Goal: Task Accomplishment & Management: Manage account settings

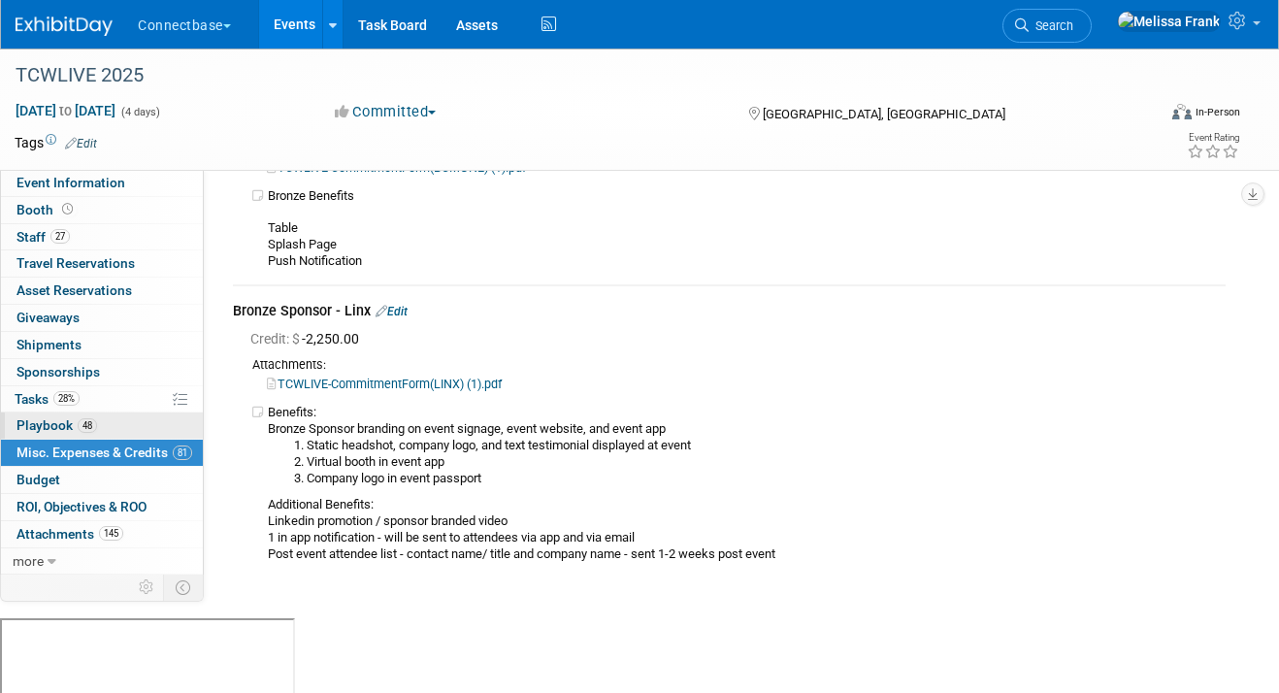
click at [102, 431] on link "48 Playbook 48" at bounding box center [102, 426] width 202 height 26
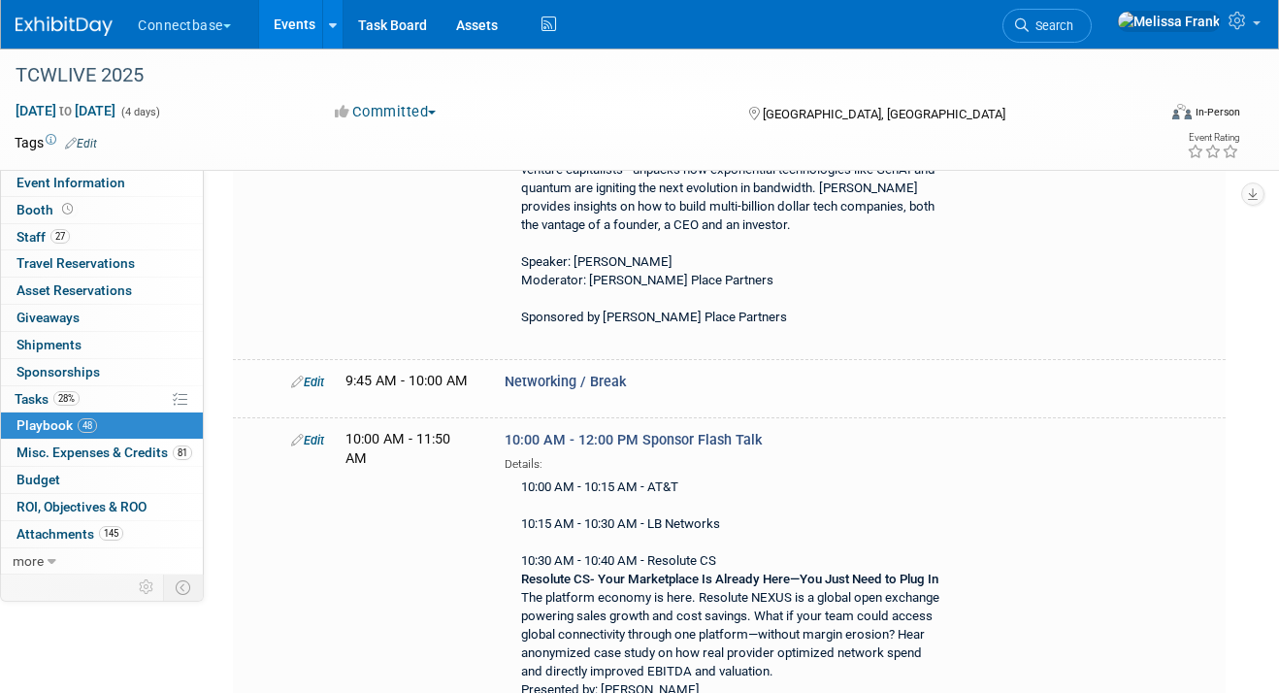
scroll to position [2779, 0]
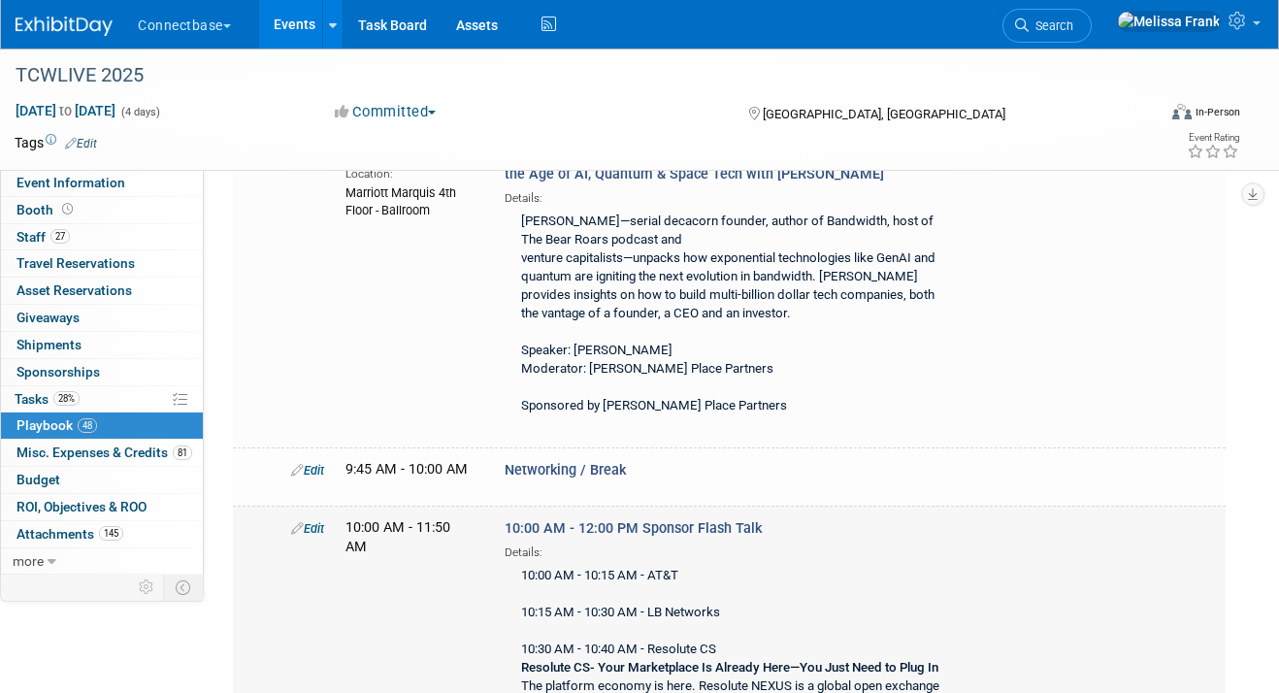
click at [314, 521] on link "Edit" at bounding box center [307, 528] width 33 height 15
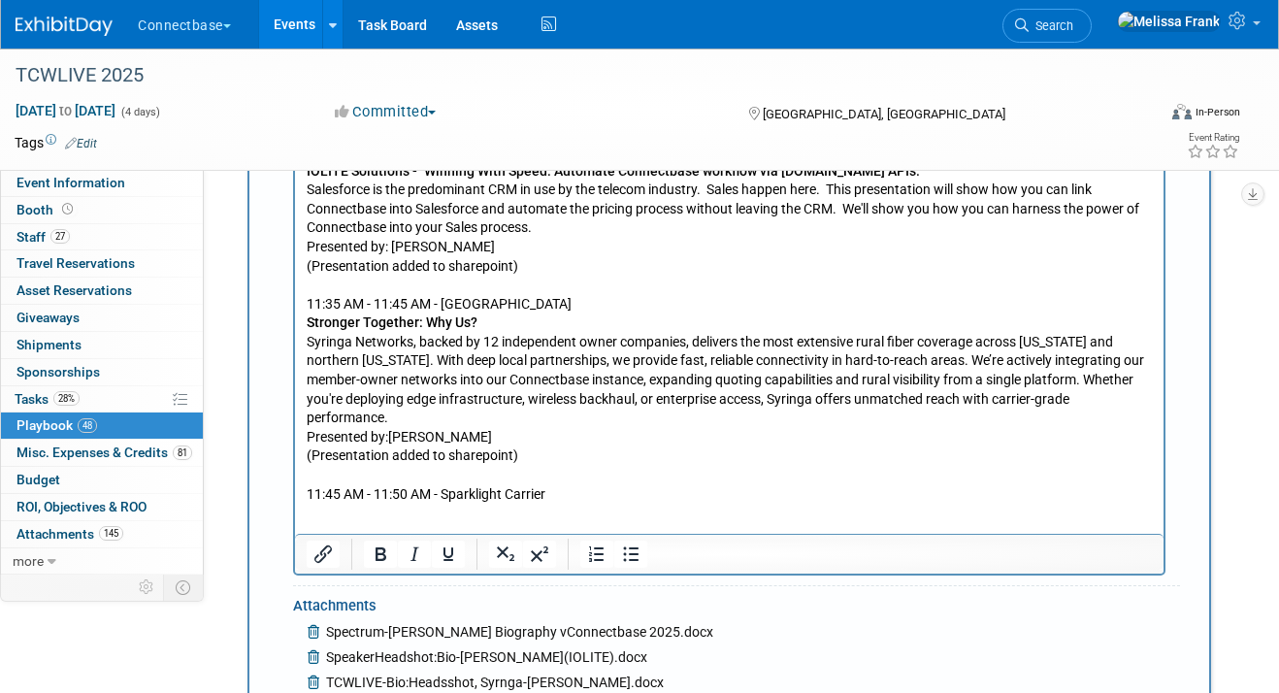
scroll to position [4498, 0]
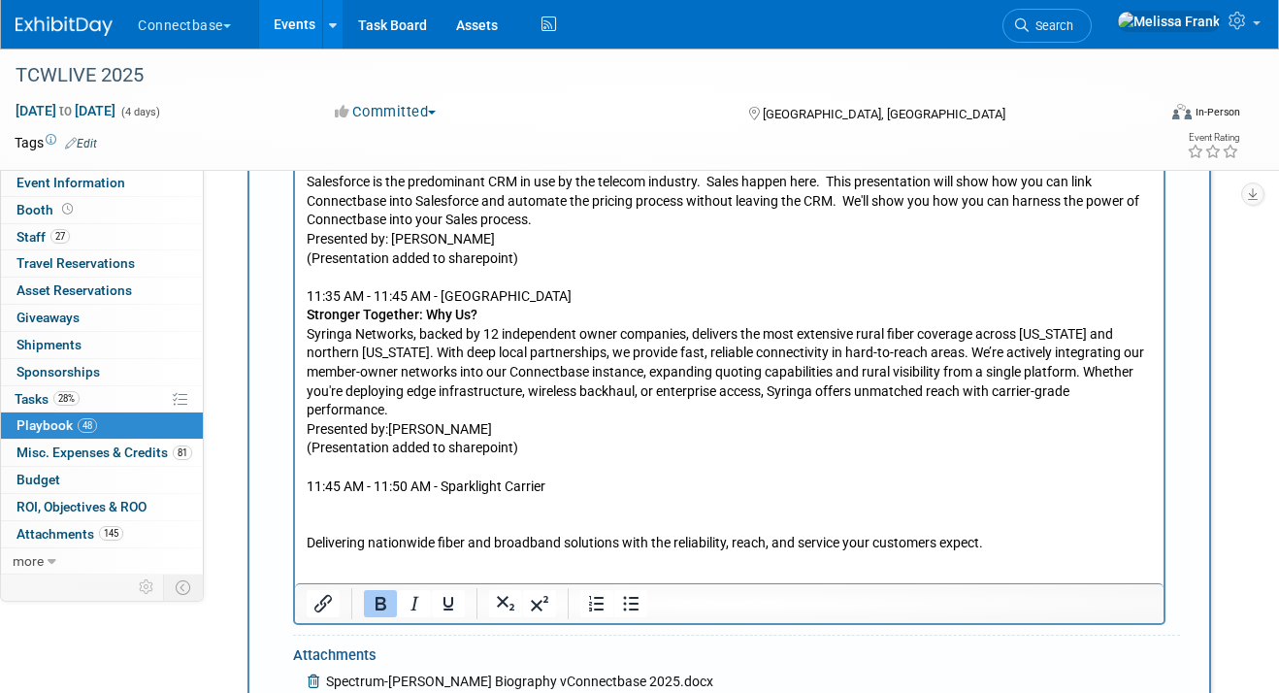
paste body "Rich Text Area. Press ALT-0 for help."
drag, startPoint x: 424, startPoint y: 487, endPoint x: 308, endPoint y: 486, distance: 116.5
click at [308, 497] on b "Sparklight Carrier - Delivering Reliable Connectivity, Together." at bounding box center [497, 505] width 381 height 16
click at [357, 515] on p "Rich Text Area. Press ALT-0 for help." at bounding box center [730, 524] width 846 height 19
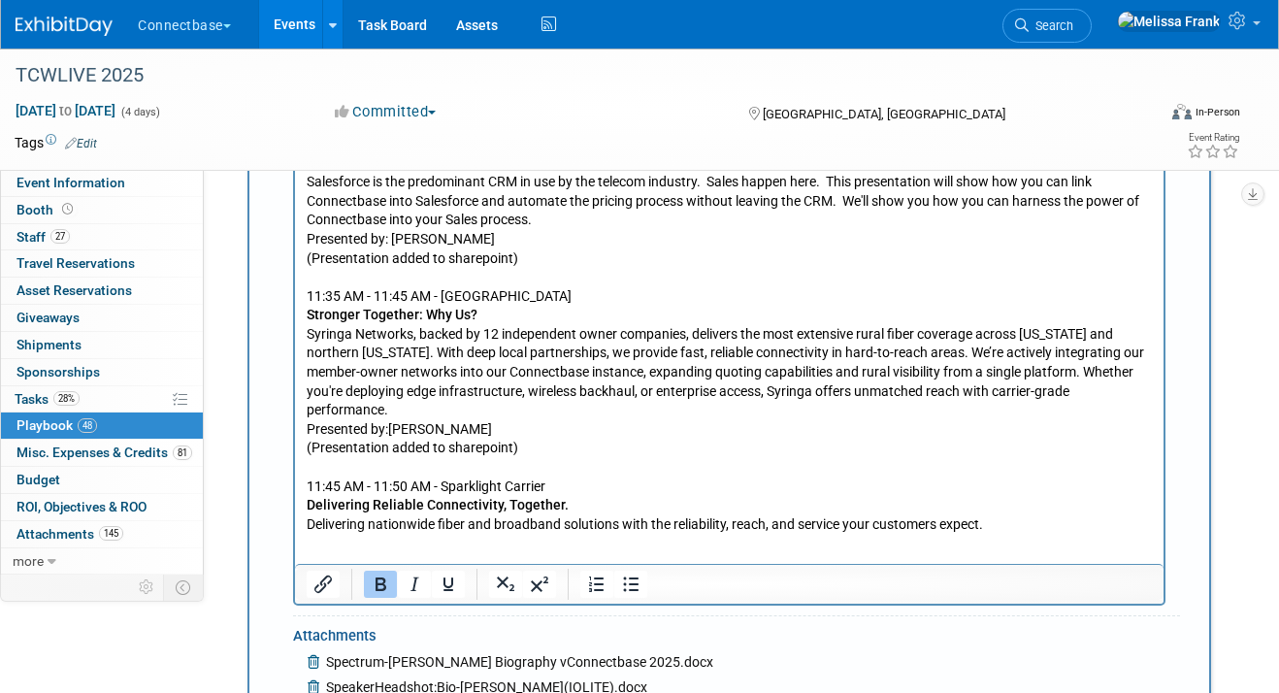
click at [1014, 515] on p "Delivering nationwide fiber and broadband solutions with the reliability, reach…" at bounding box center [730, 524] width 846 height 19
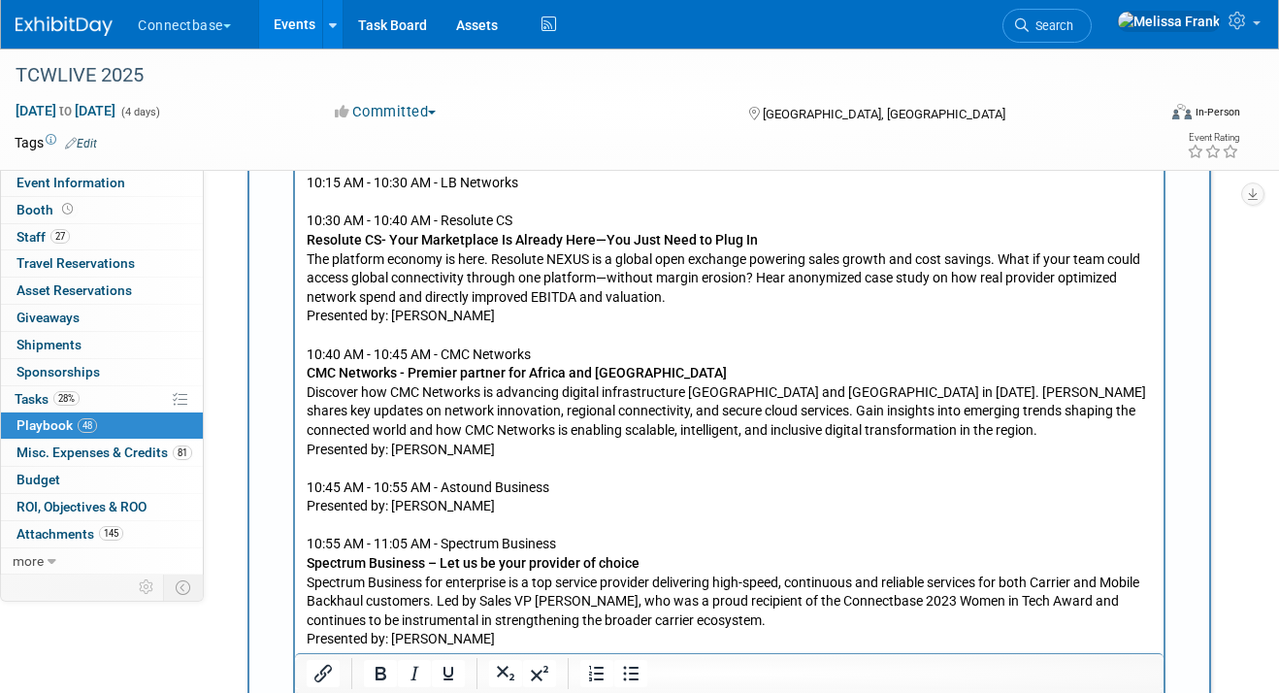
scroll to position [3695, 0]
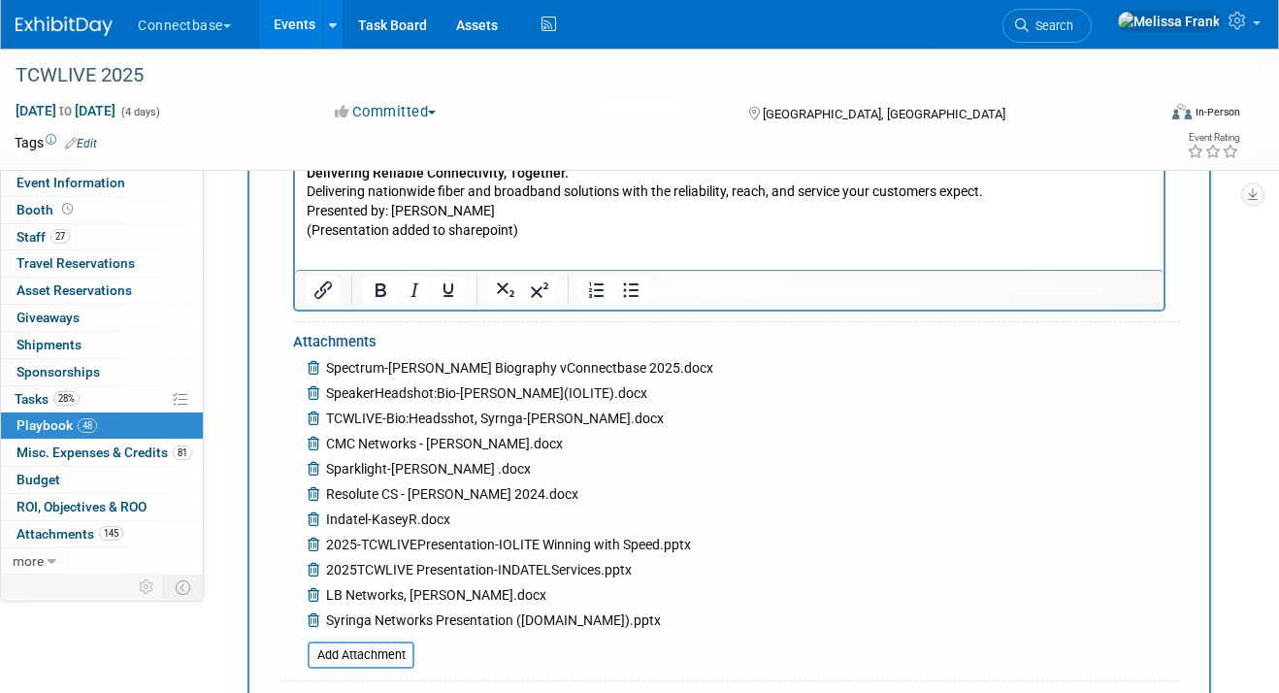
scroll to position [4852, 0]
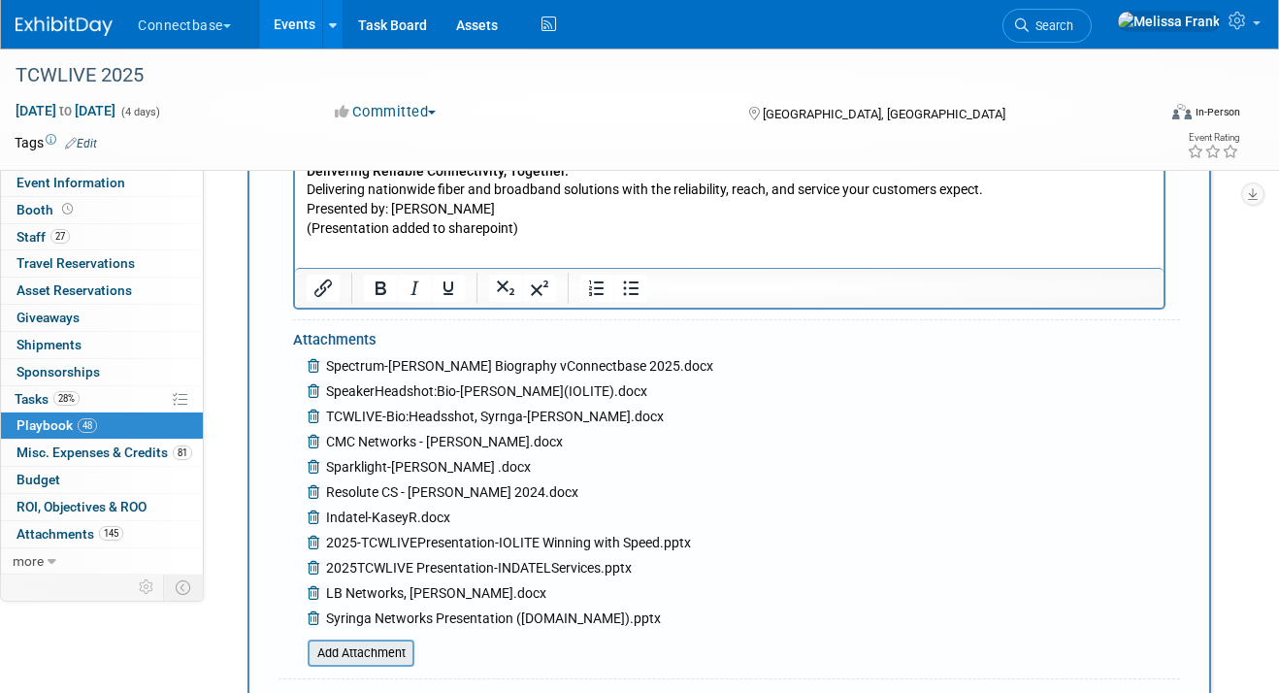
click at [367, 642] on input "file" at bounding box center [297, 653] width 231 height 23
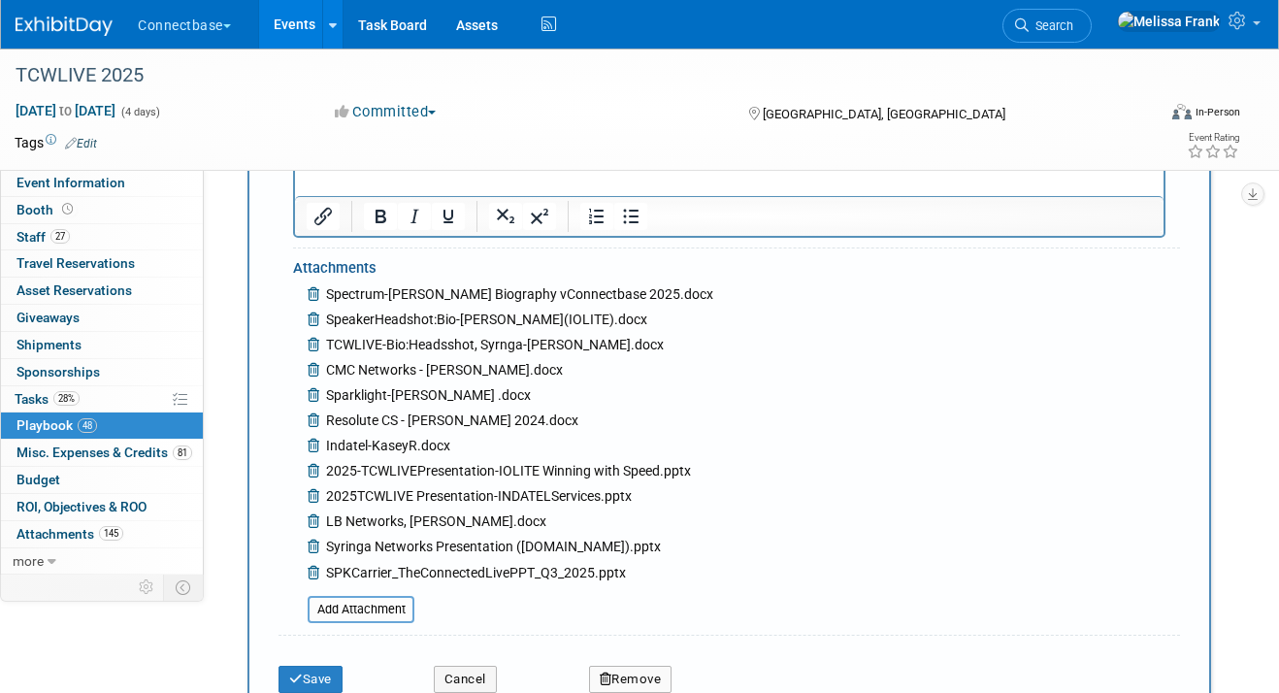
scroll to position [5021, 0]
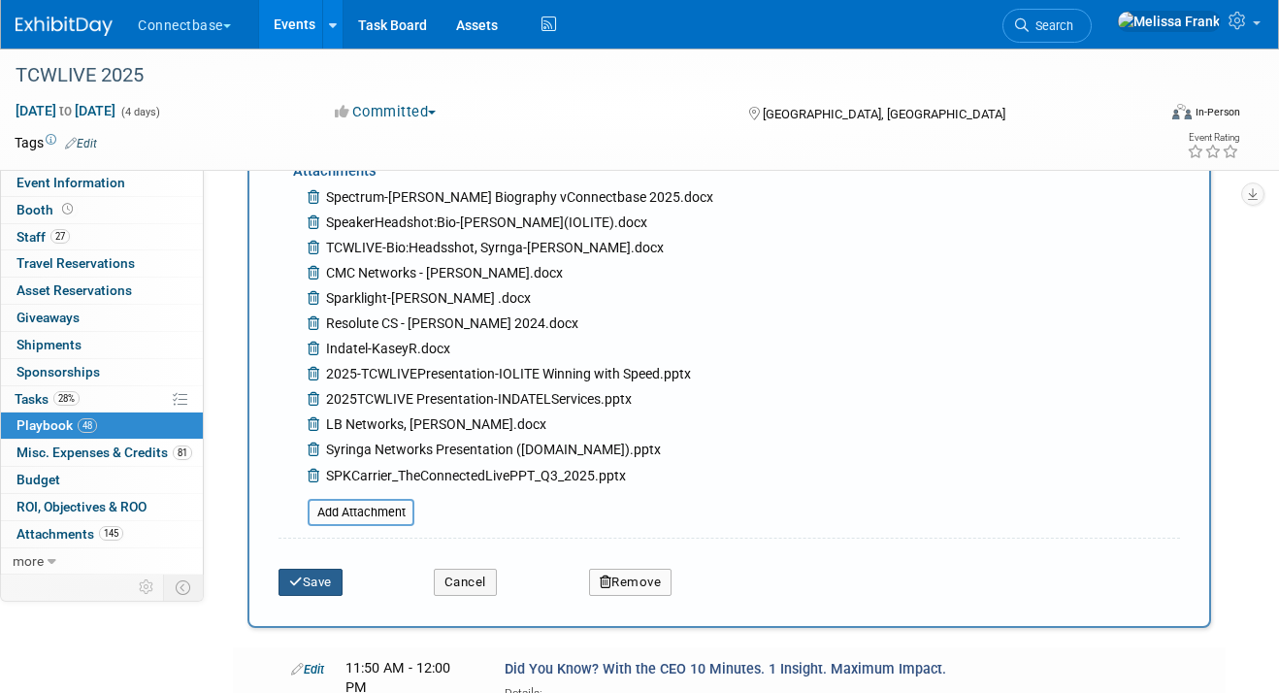
click at [332, 569] on button "Save" at bounding box center [311, 582] width 64 height 27
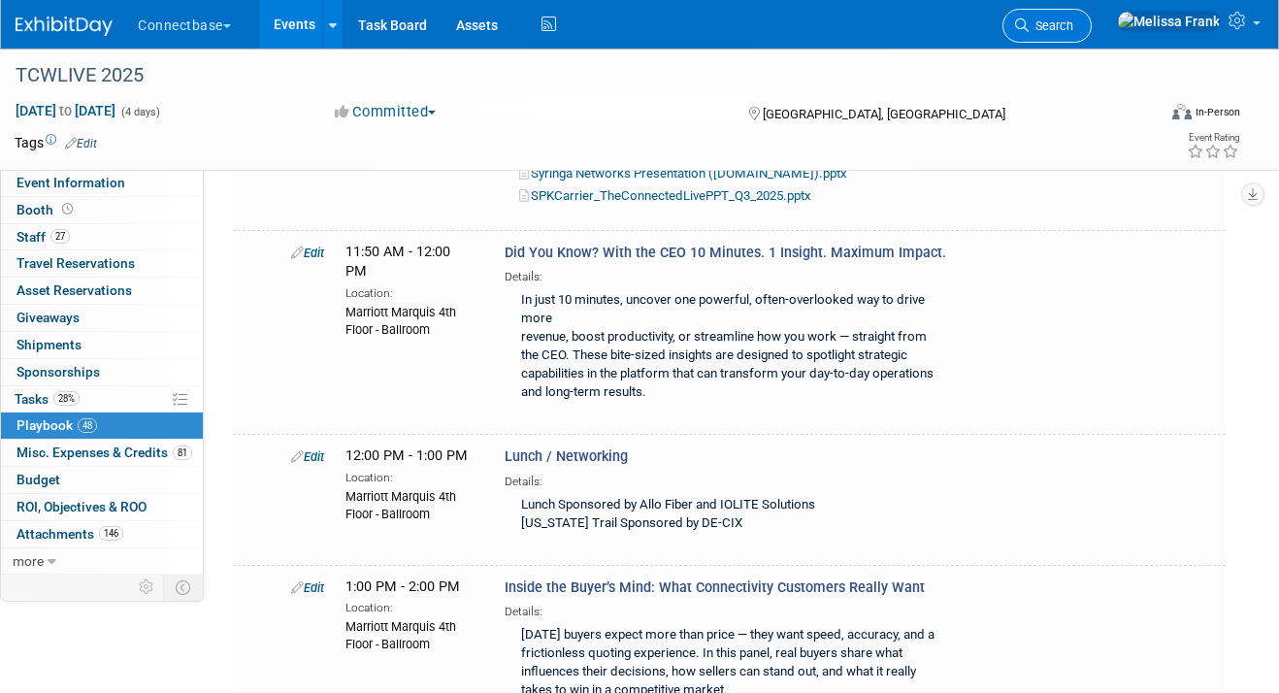
scroll to position [3012, 0]
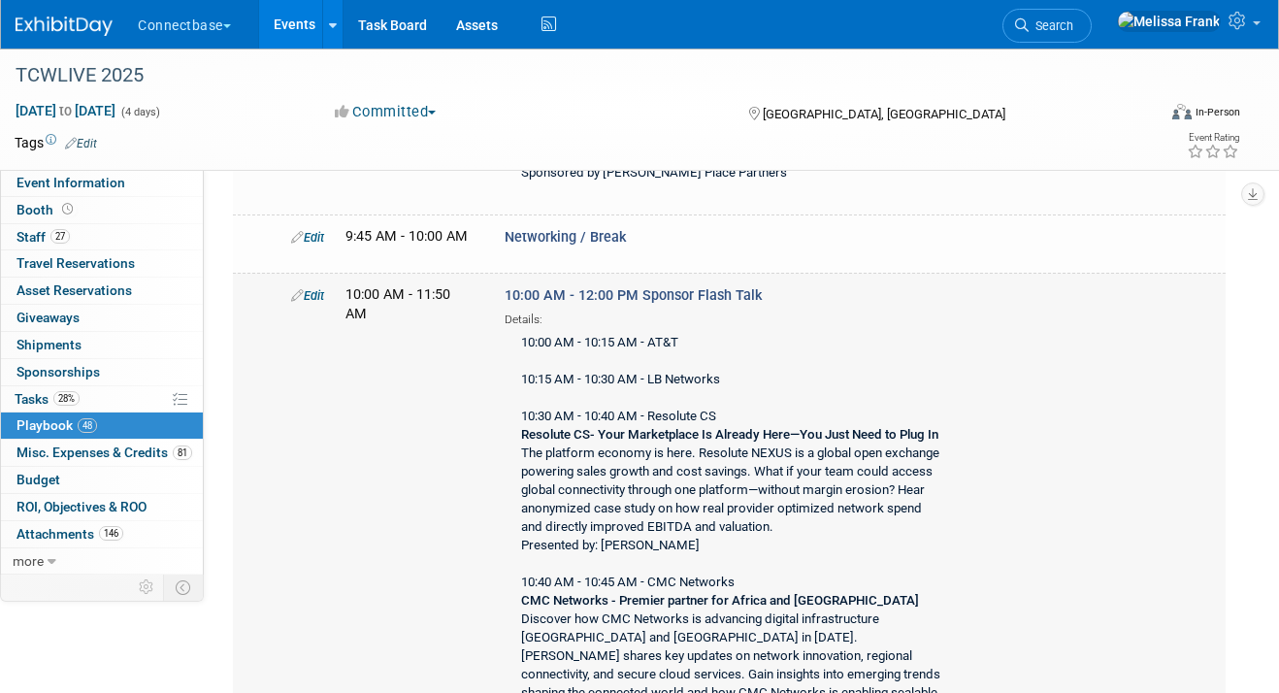
click at [316, 288] on link "Edit" at bounding box center [307, 295] width 33 height 15
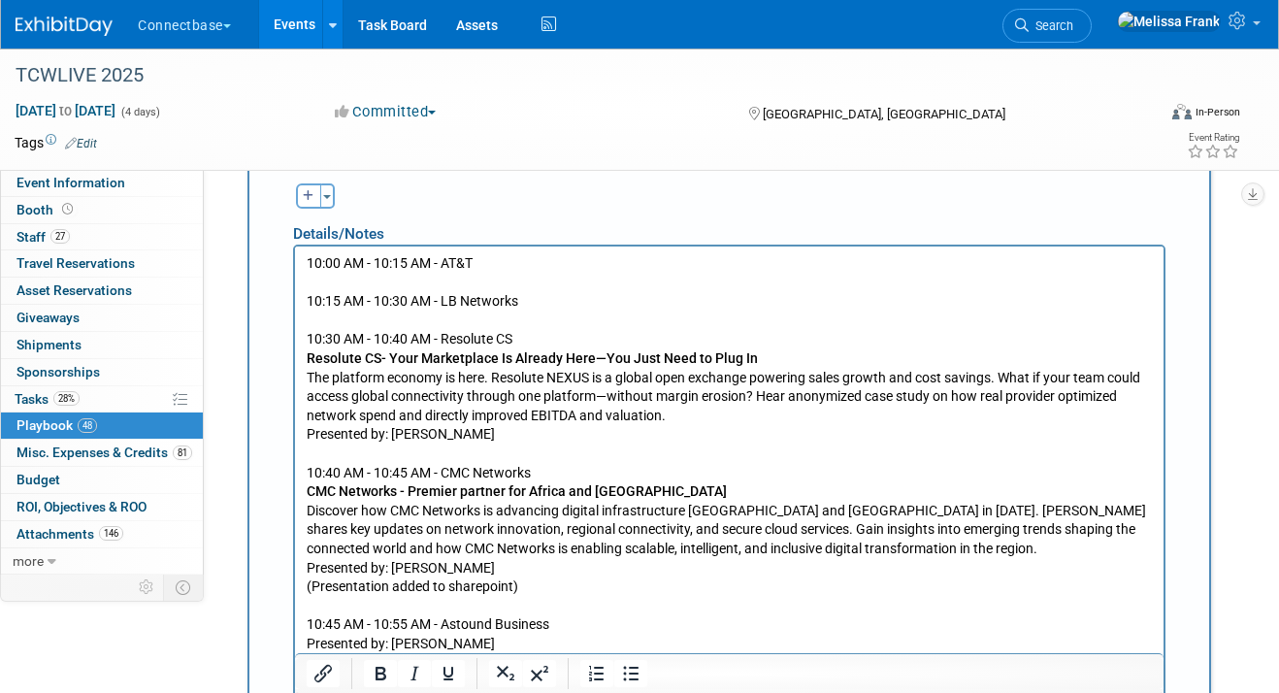
scroll to position [3583, 0]
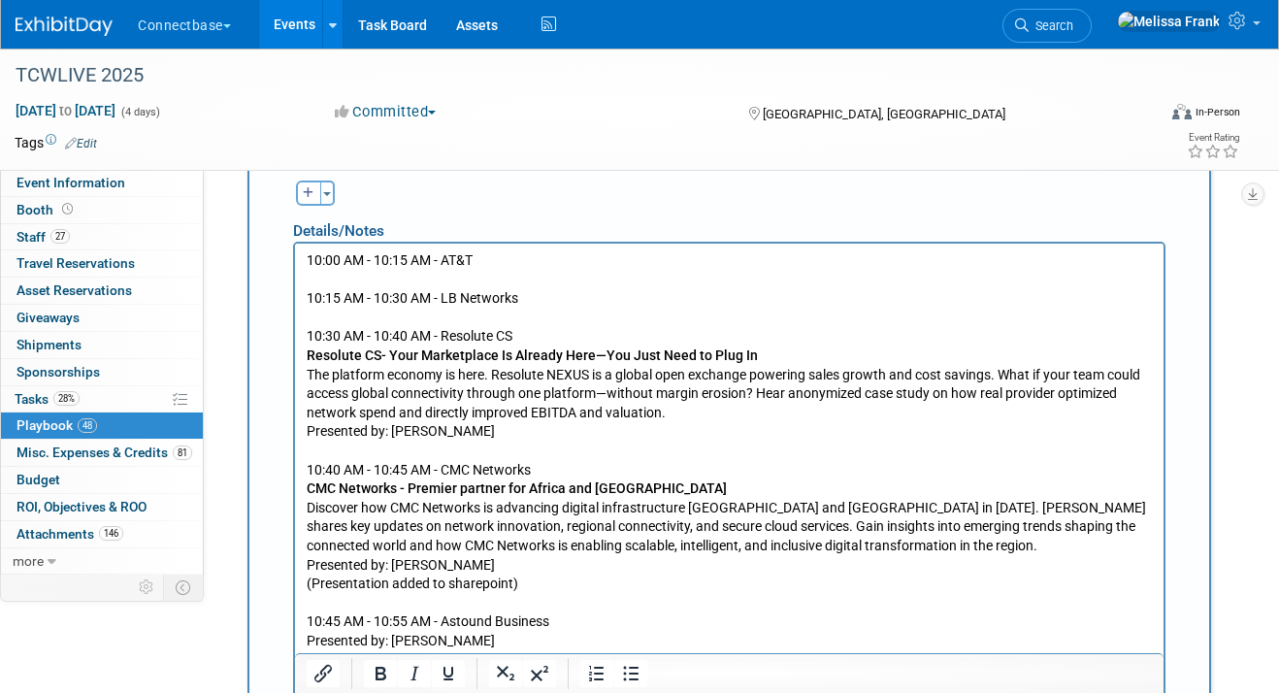
drag, startPoint x: 553, startPoint y: 304, endPoint x: 540, endPoint y: 303, distance: 13.6
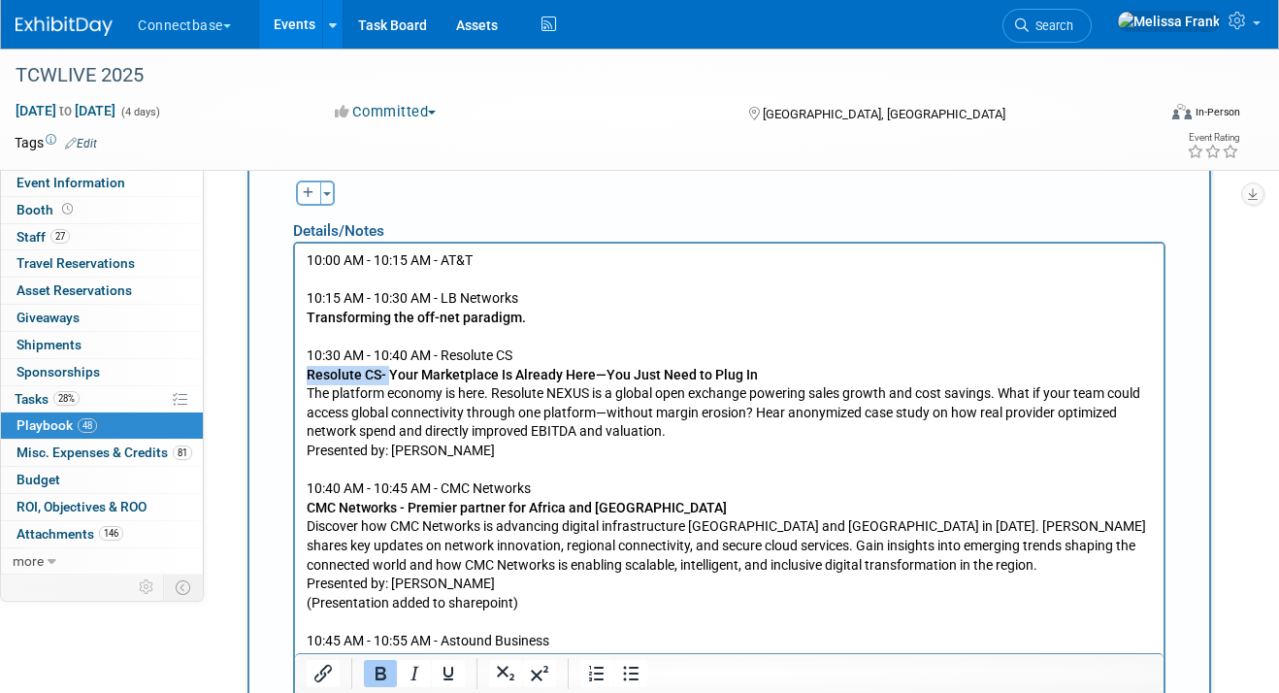
drag, startPoint x: 387, startPoint y: 376, endPoint x: 306, endPoint y: 377, distance: 81.5
click at [307, 377] on b "Resolute CS- Your Marketplace Is Already Here—You Just Need to Plug In" at bounding box center [532, 374] width 451 height 16
drag, startPoint x: 410, startPoint y: 511, endPoint x: 306, endPoint y: 505, distance: 104.0
click at [307, 505] on b "CMC Networks - Premier partner for Africa and [GEOGRAPHIC_DATA]" at bounding box center [517, 507] width 420 height 16
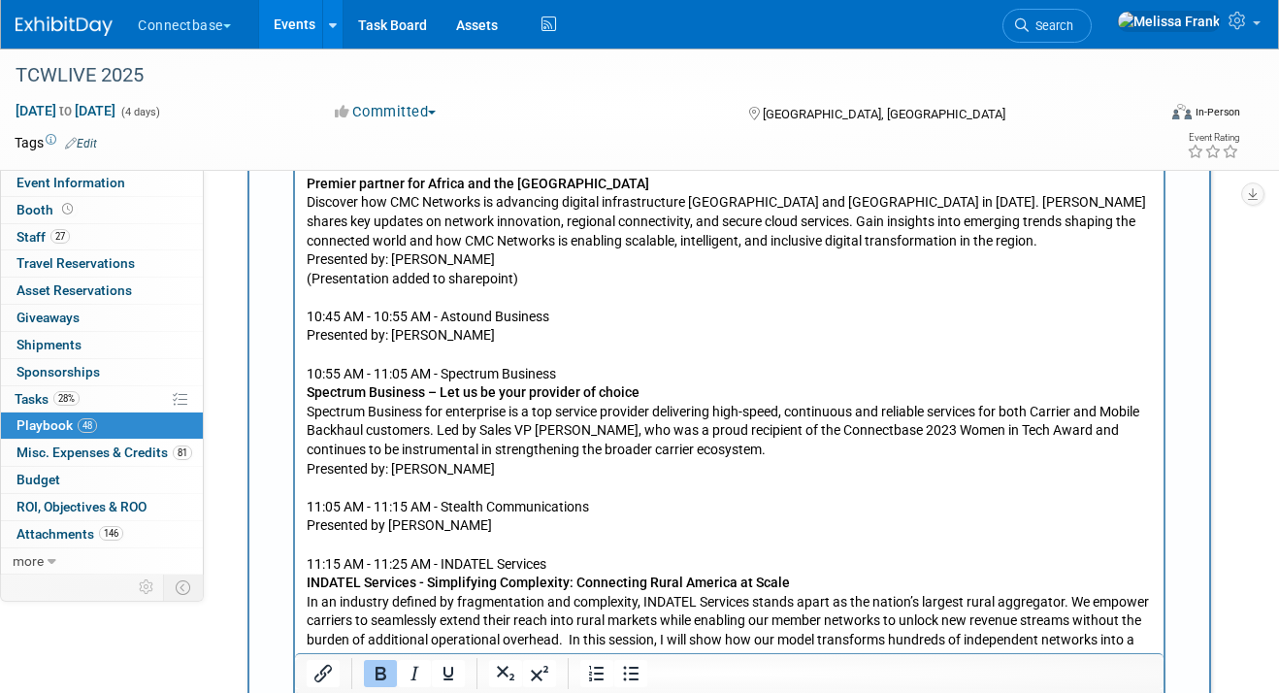
scroll to position [3921, 0]
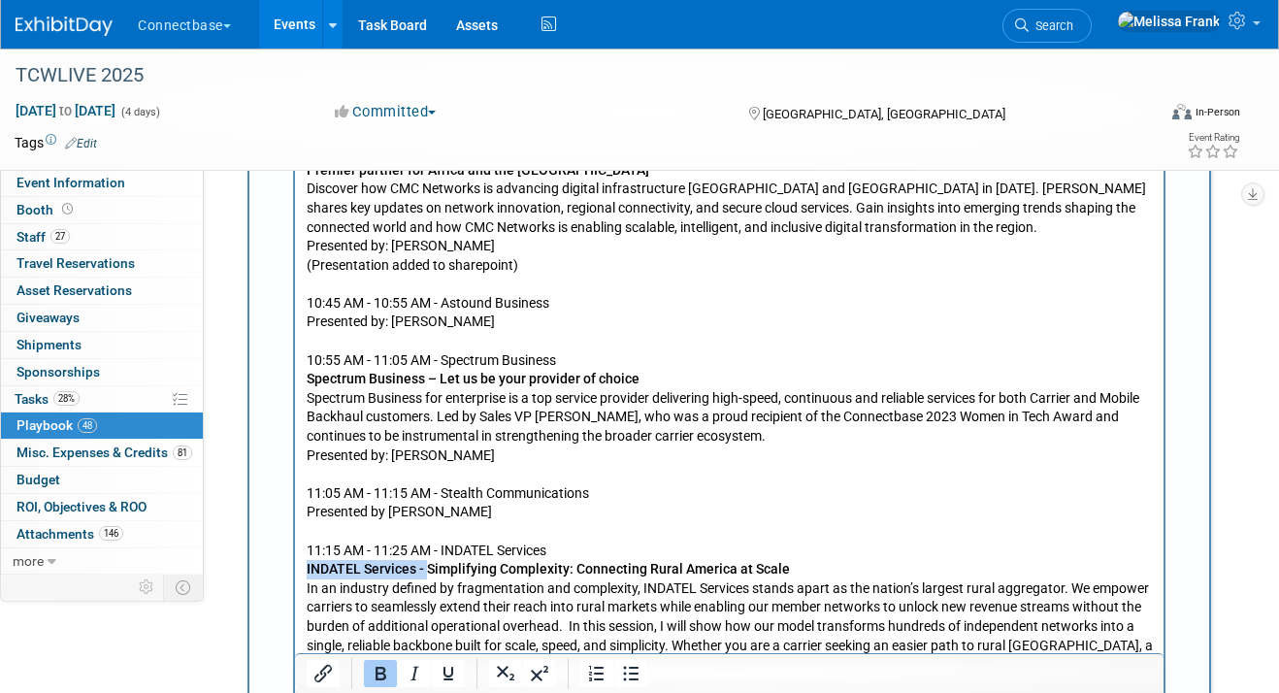
drag, startPoint x: 429, startPoint y: 573, endPoint x: 295, endPoint y: 567, distance: 134.1
click at [295, 567] on html "10:00 AM - 10:15 AM - AT&T 10:15 AM - 10:30 AM - LB Networks Transforming the o…" at bounding box center [729, 547] width 869 height 1282
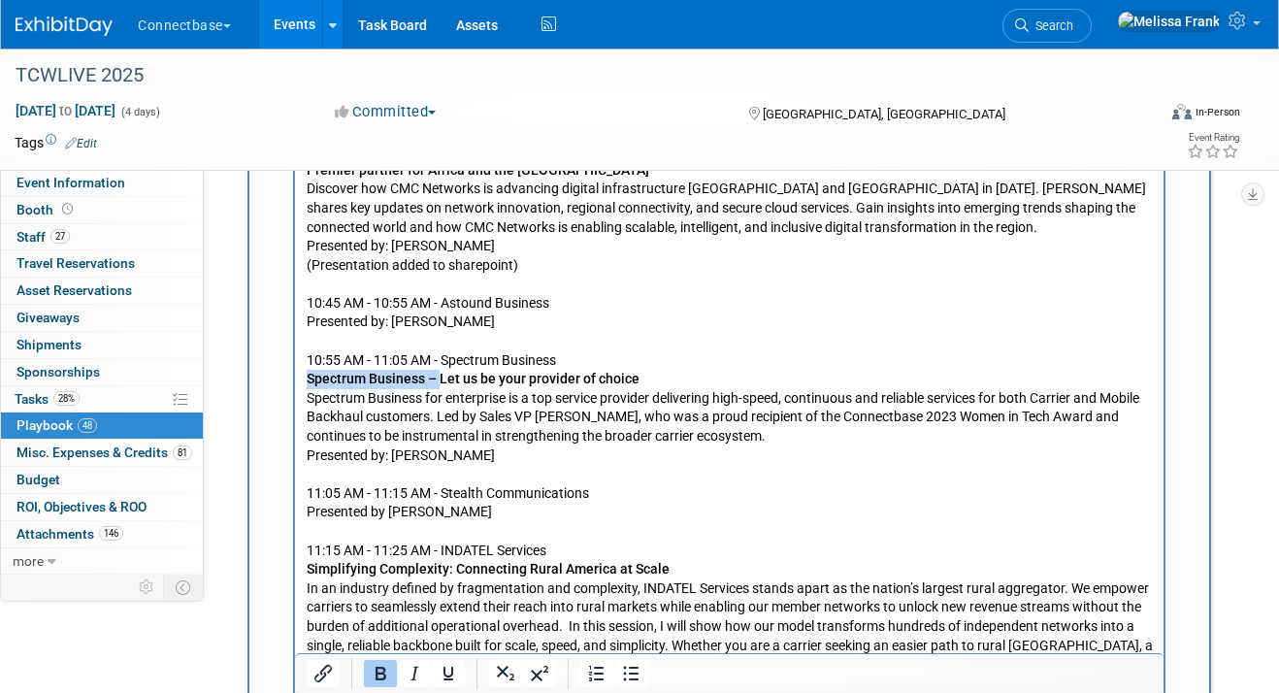
drag, startPoint x: 439, startPoint y: 377, endPoint x: 298, endPoint y: 383, distance: 140.9
click at [298, 383] on html "10:00 AM - 10:15 AM - AT&T 10:15 AM - 10:30 AM - LB Networks Transforming the o…" at bounding box center [729, 547] width 869 height 1282
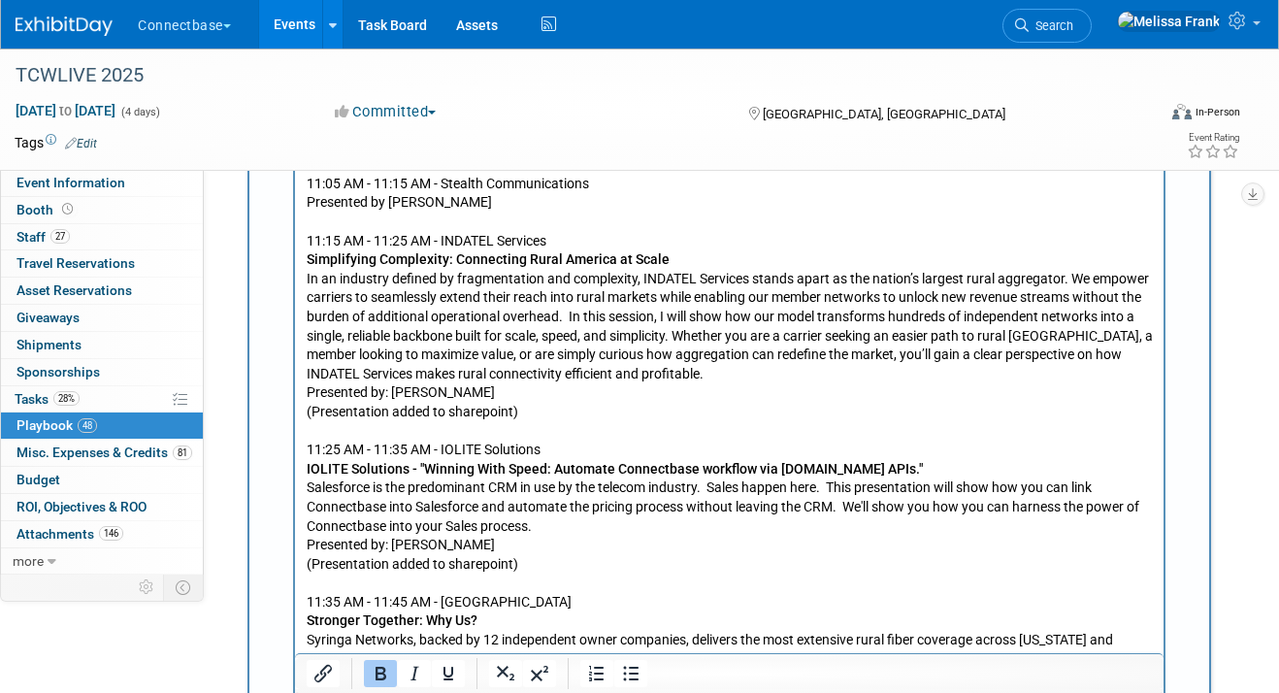
scroll to position [4245, 0]
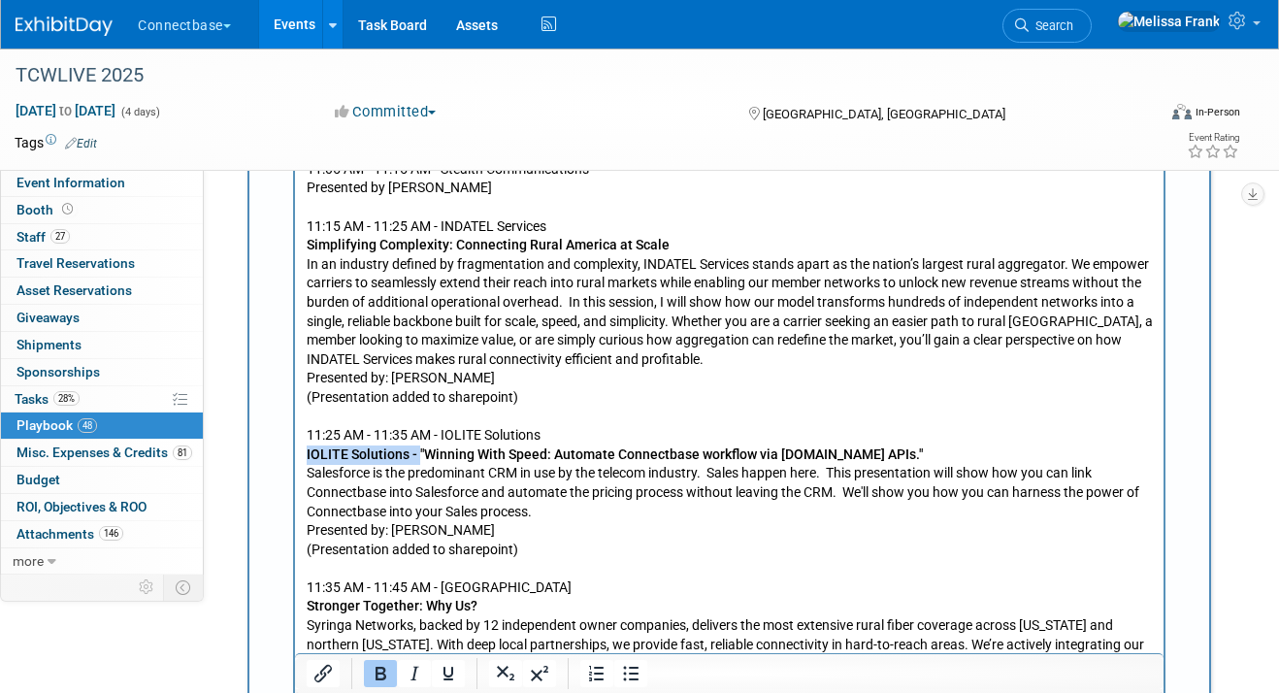
drag, startPoint x: 420, startPoint y: 456, endPoint x: 305, endPoint y: 450, distance: 115.7
click at [305, 450] on html "10:00 AM - 10:15 AM - AT&T 10:15 AM - 10:30 AM - LB Networks Transforming the o…" at bounding box center [729, 223] width 869 height 1282
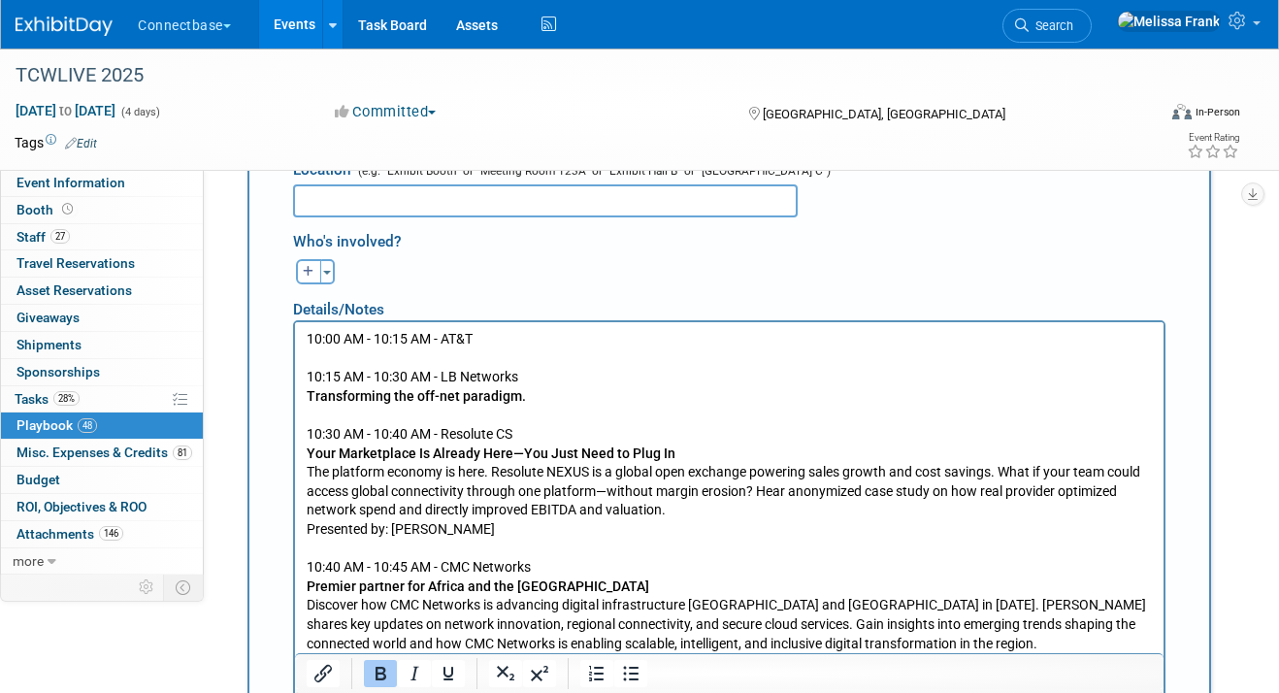
scroll to position [3426, 0]
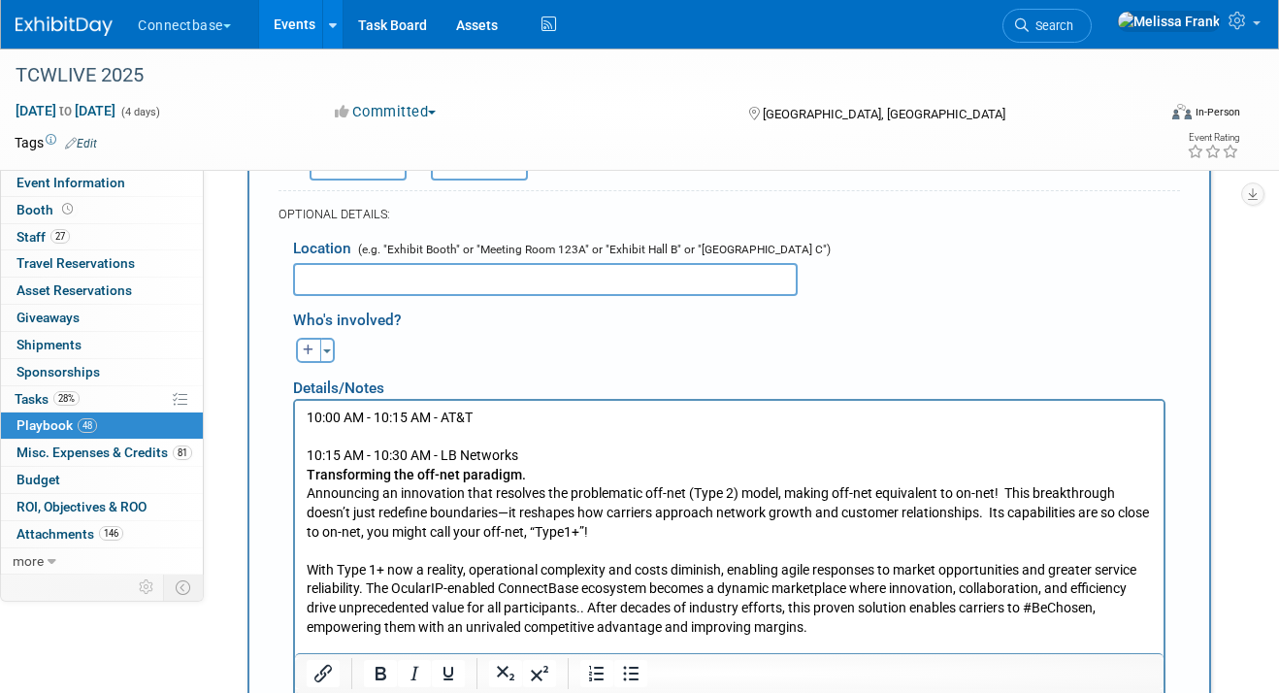
scroll to position [3452, 0]
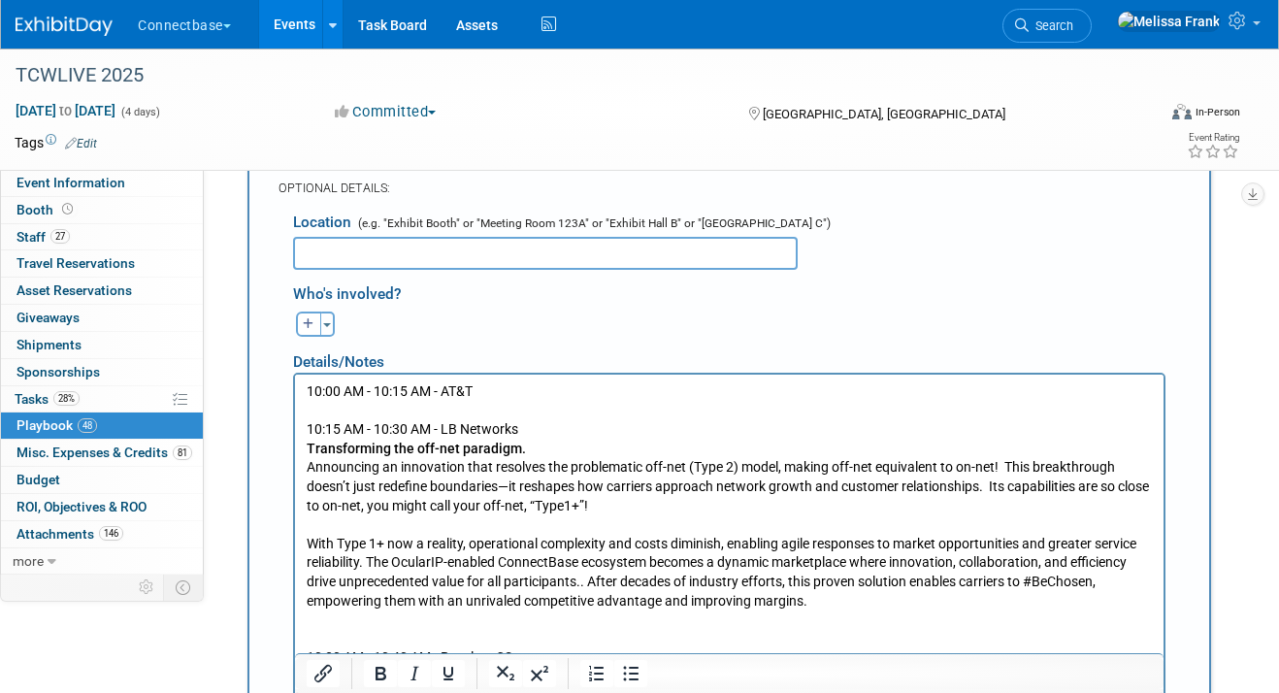
click at [827, 602] on p "With Type 1+ now a reality, operational complexity and costs diminish, enabling…" at bounding box center [730, 572] width 846 height 76
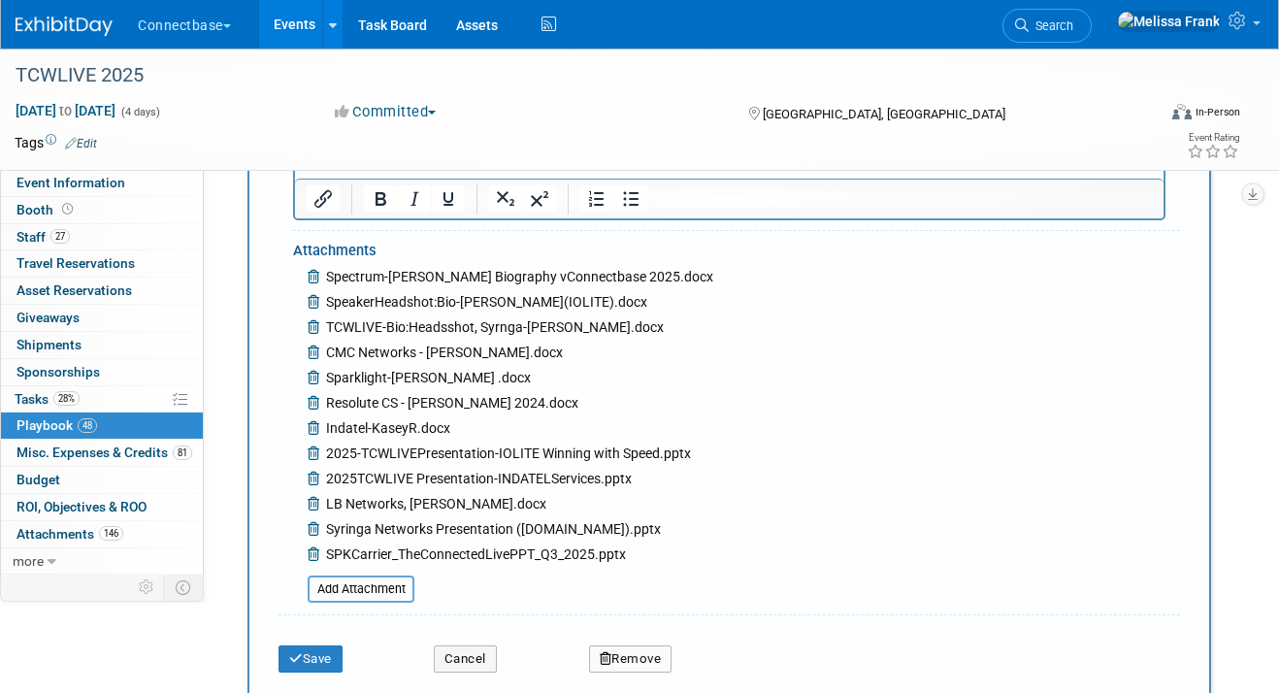
scroll to position [5189, 0]
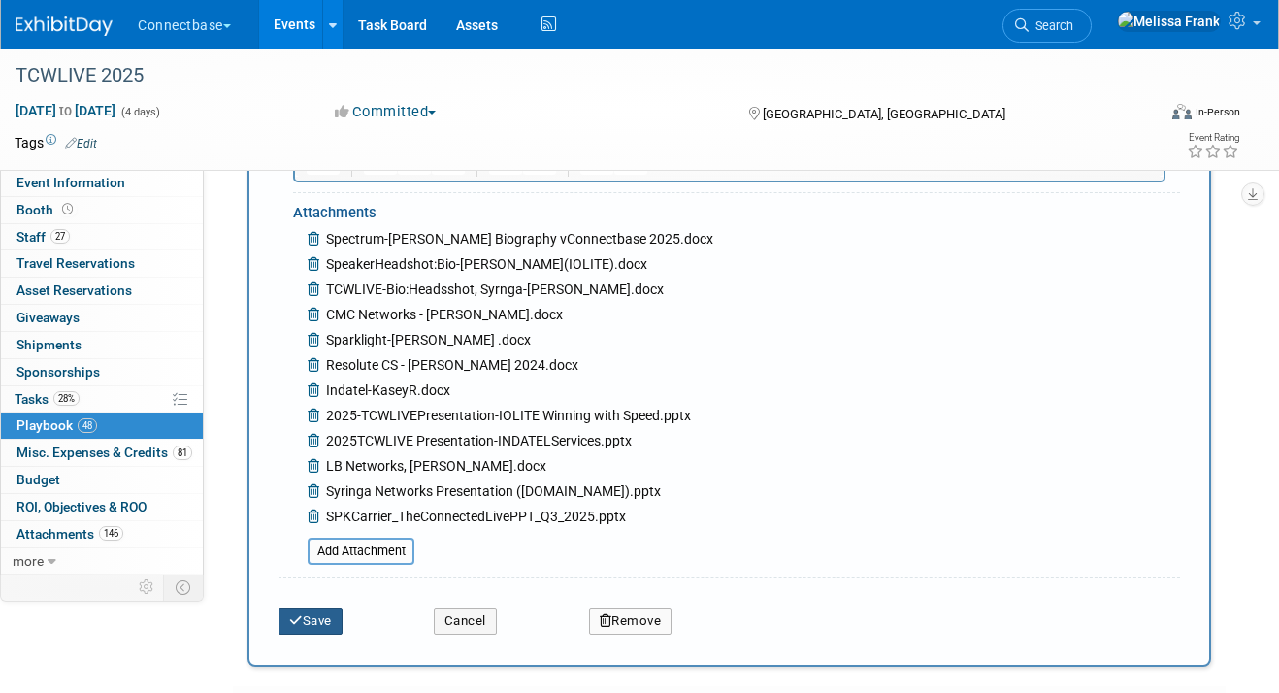
click at [310, 608] on button "Save" at bounding box center [311, 621] width 64 height 27
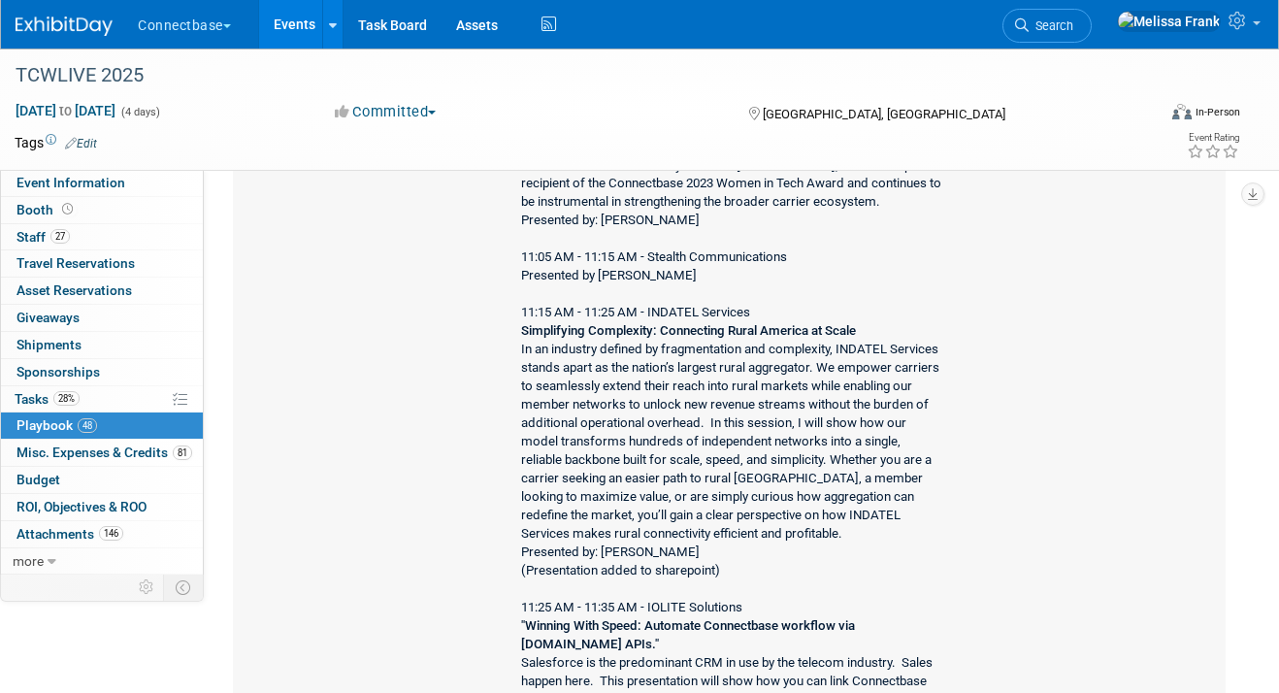
scroll to position [4044, 0]
